Goal: Navigation & Orientation: Find specific page/section

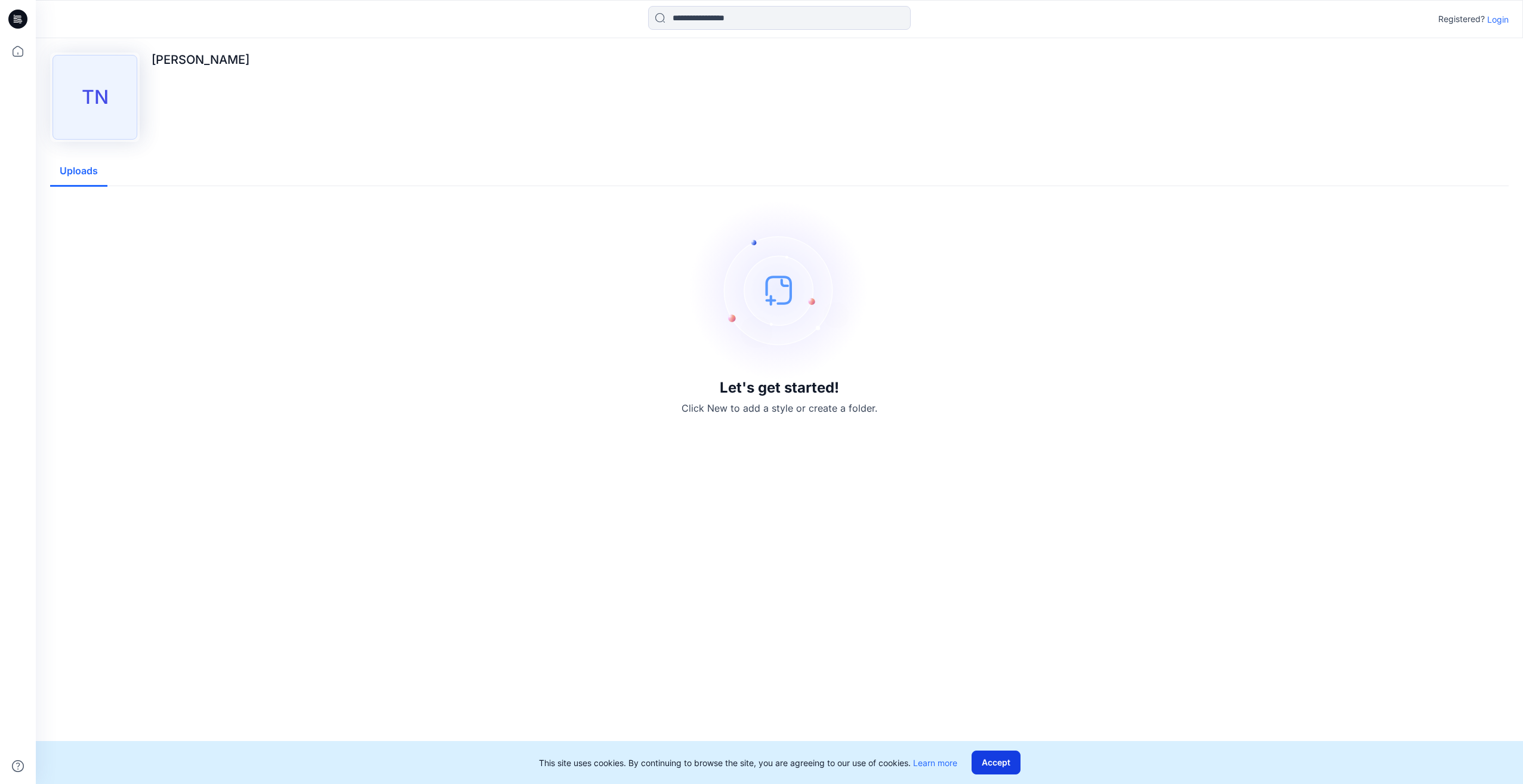
click at [990, 767] on button "Accept" at bounding box center [996, 763] width 49 height 24
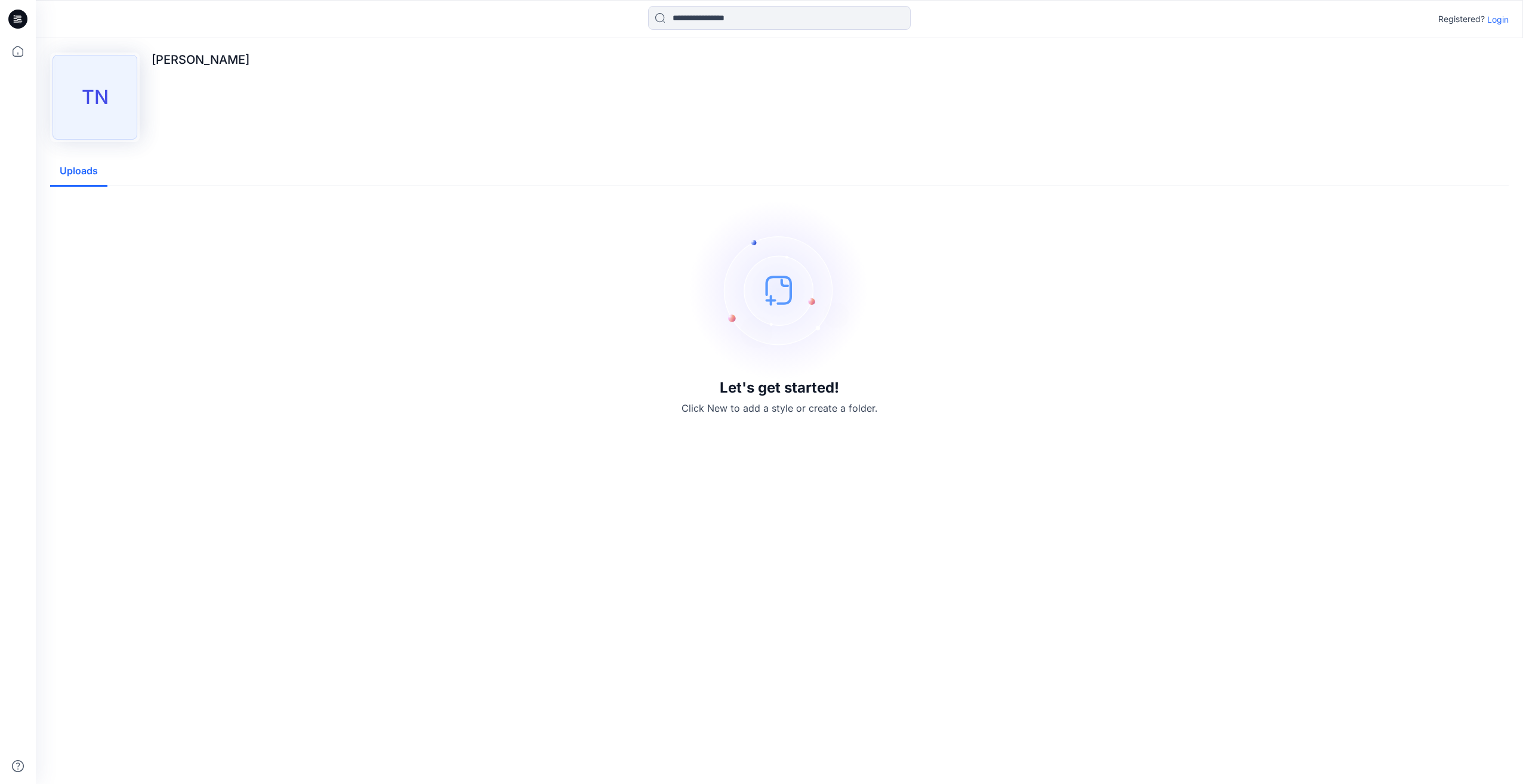
click at [80, 107] on div "TN" at bounding box center [95, 97] width 85 height 85
click at [15, 45] on icon at bounding box center [17, 51] width 26 height 26
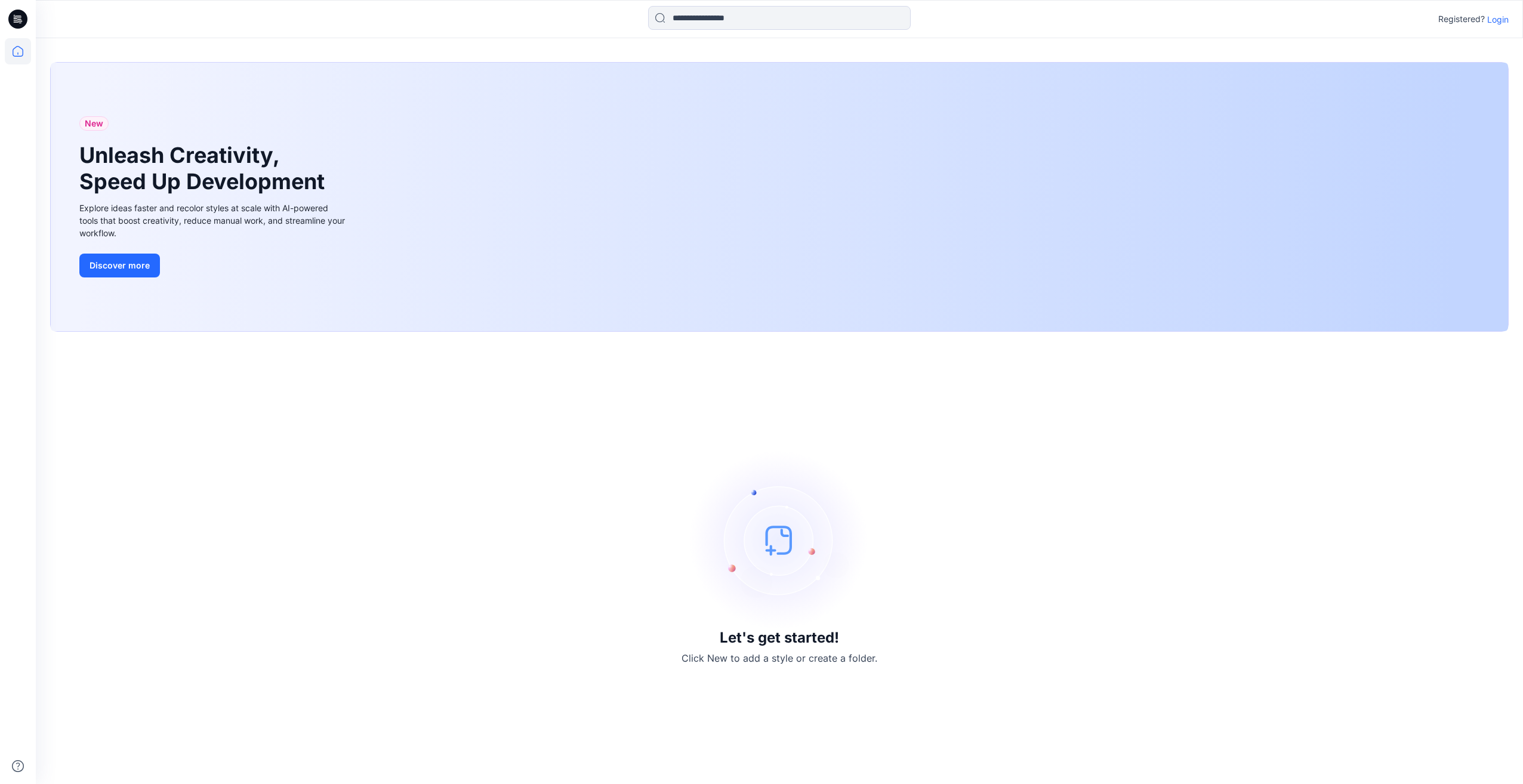
click at [20, 16] on icon at bounding box center [19, 16] width 6 height 1
click at [20, 48] on icon at bounding box center [18, 51] width 11 height 11
click at [21, 20] on icon at bounding box center [17, 19] width 19 height 19
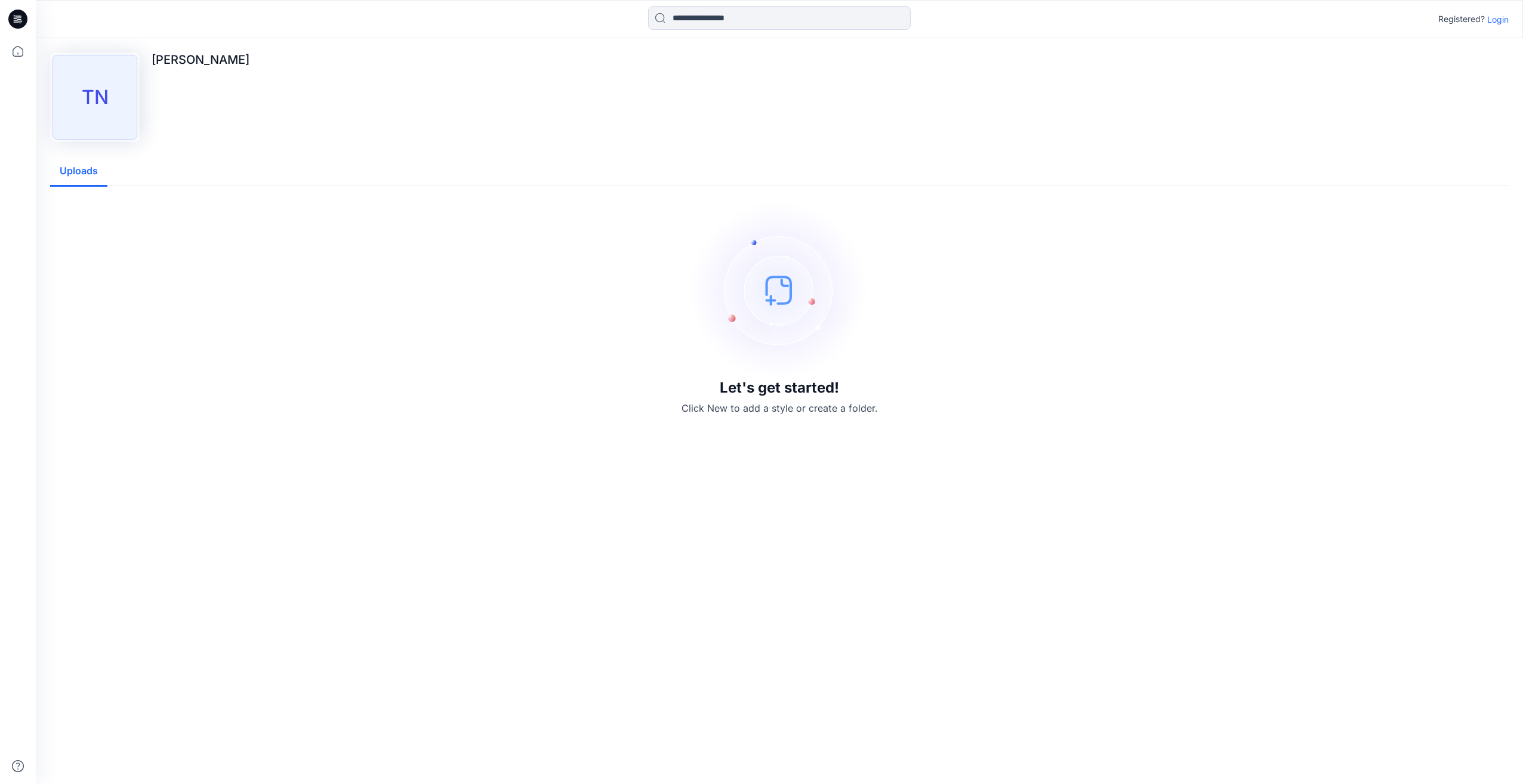
click at [98, 93] on div "TN" at bounding box center [95, 97] width 85 height 85
click at [21, 17] on icon at bounding box center [17, 19] width 19 height 19
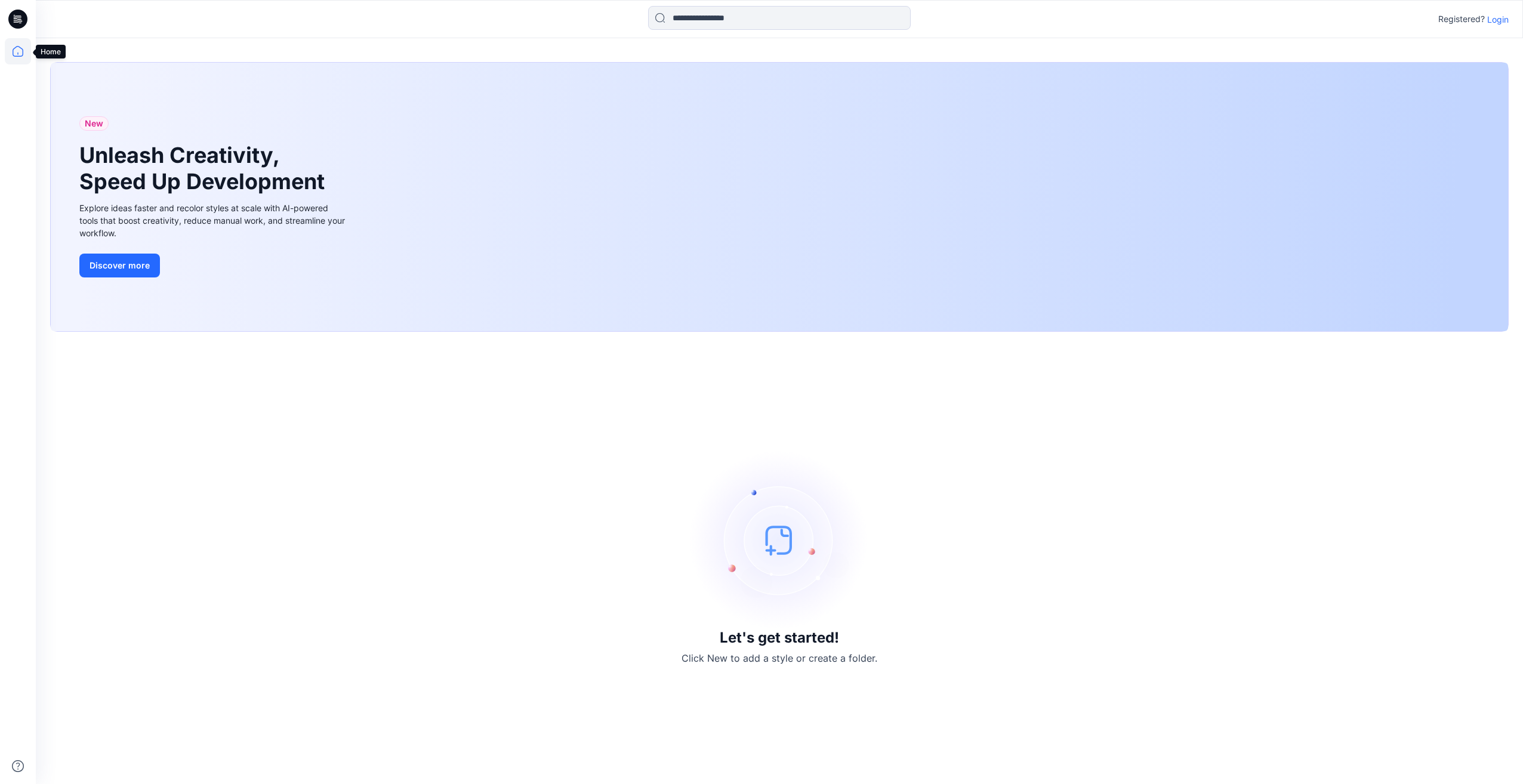
click at [19, 48] on icon at bounding box center [17, 51] width 26 height 26
click at [1451, 19] on p "Registered?" at bounding box center [1461, 19] width 47 height 14
click at [104, 266] on button "Discover more" at bounding box center [119, 266] width 80 height 24
click at [15, 22] on icon at bounding box center [17, 19] width 19 height 19
click at [16, 44] on icon at bounding box center [17, 51] width 26 height 26
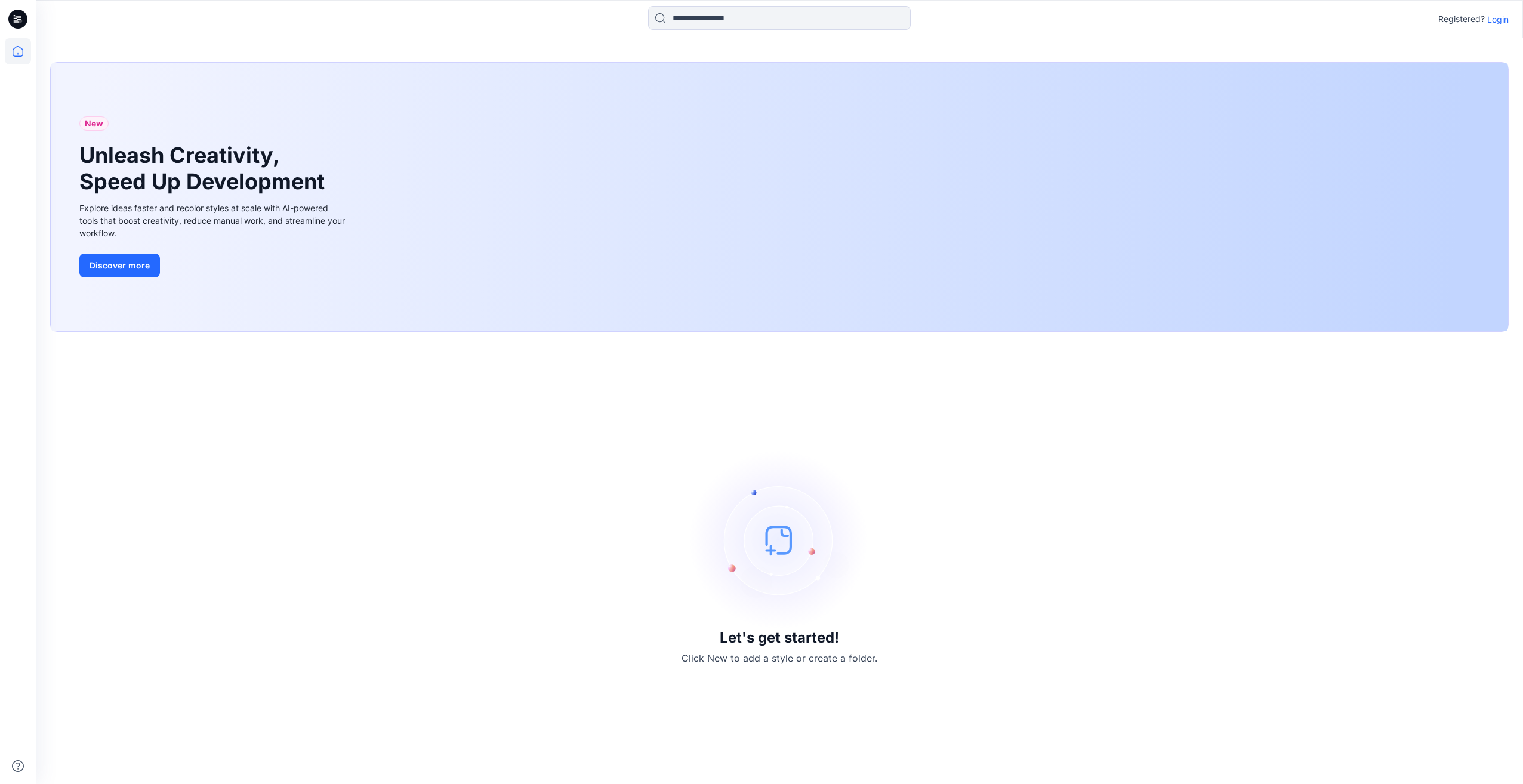
click at [16, 15] on icon at bounding box center [17, 19] width 19 height 19
